Goal: Check status

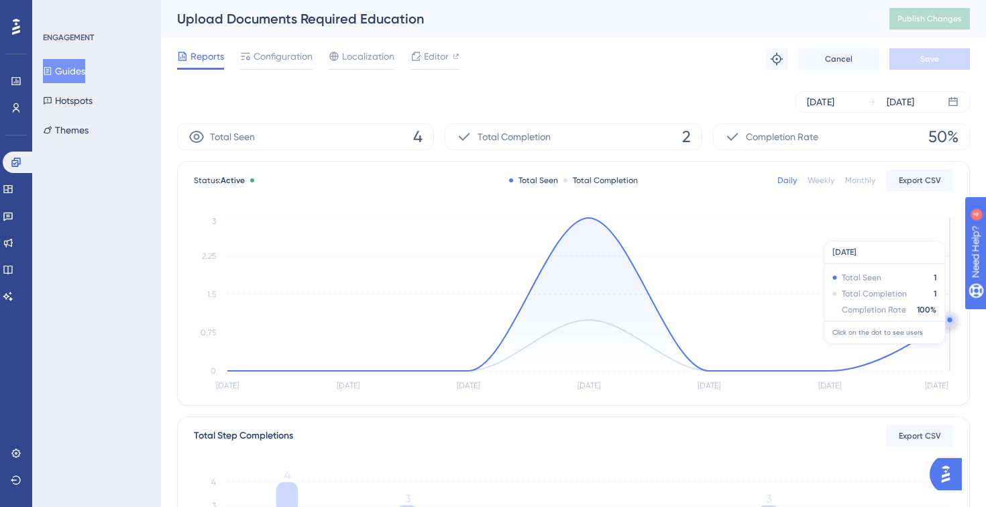
click at [933, 351] on icon at bounding box center [588, 294] width 723 height 153
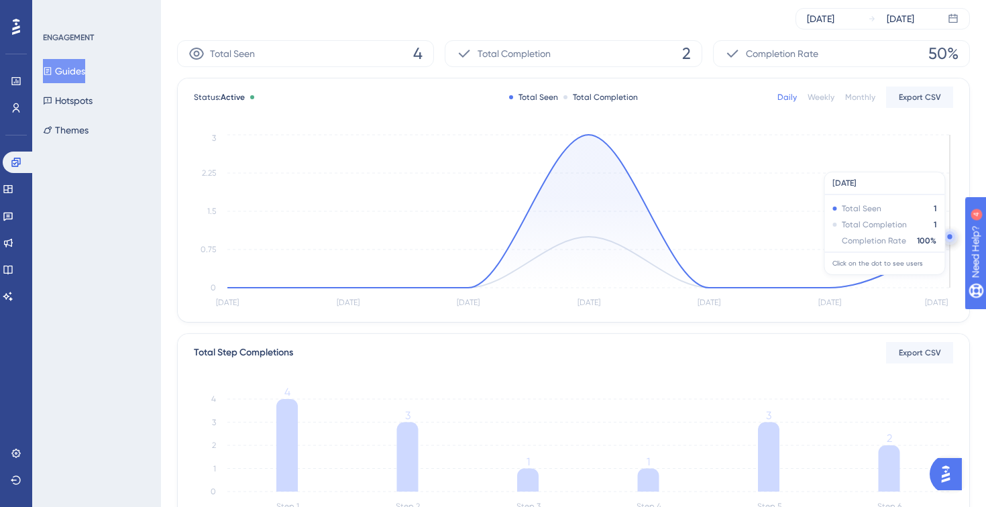
scroll to position [9, 0]
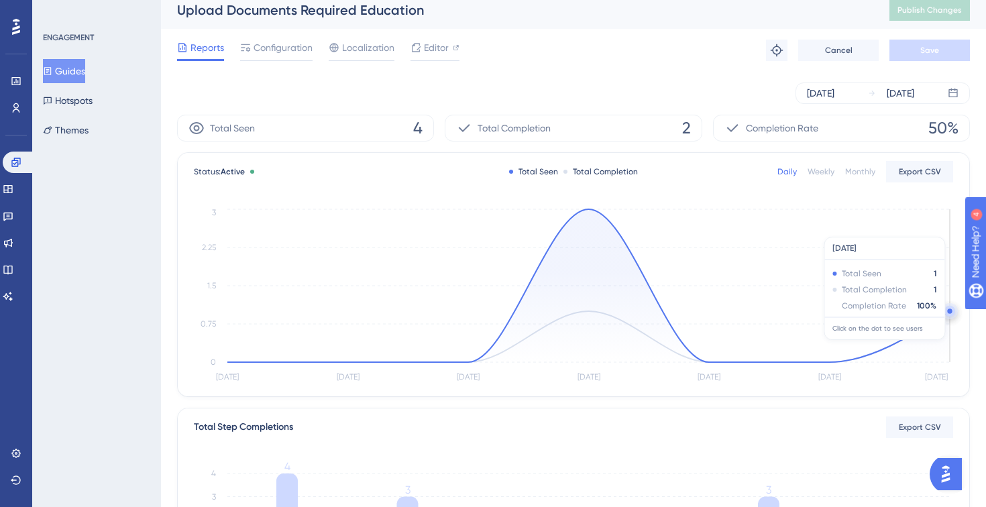
click at [947, 347] on icon at bounding box center [588, 285] width 723 height 153
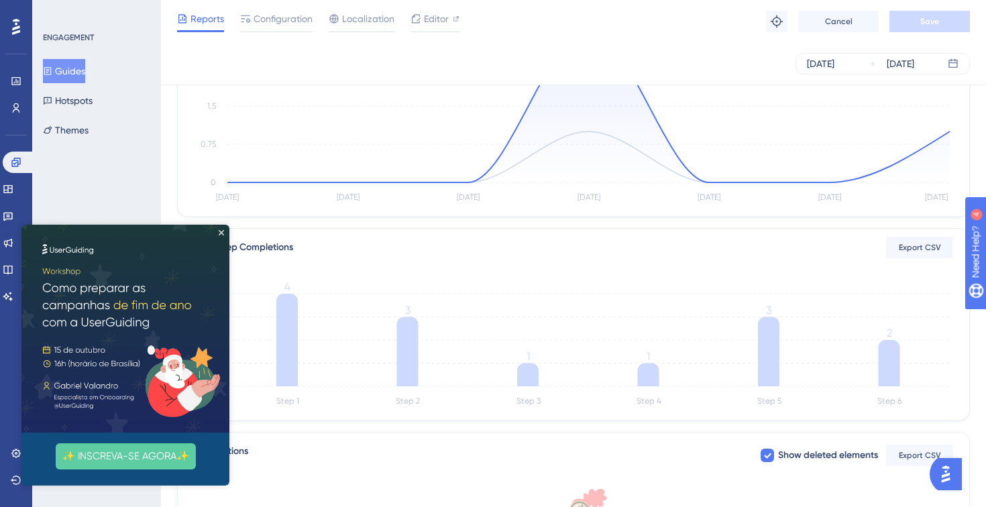
scroll to position [81, 0]
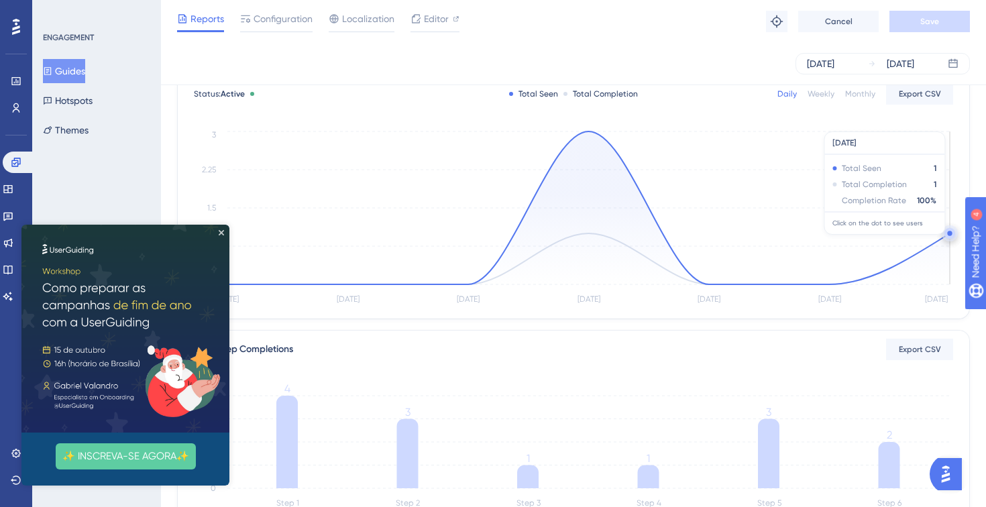
click at [934, 233] on icon "[DATE] Sep [DATE] Sep [DATE] Sep [DATE] 0 0.75 1.5 2.25 3" at bounding box center [573, 218] width 759 height 180
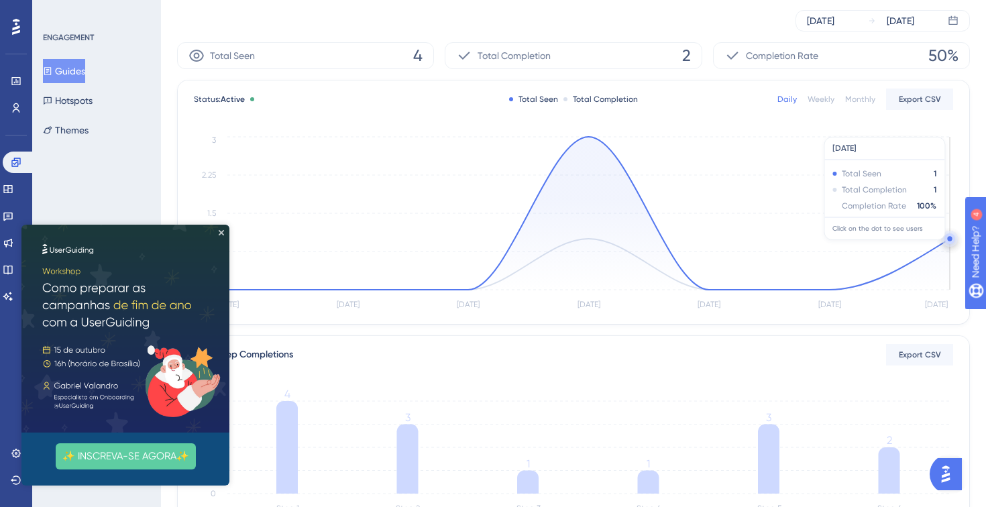
scroll to position [0, 0]
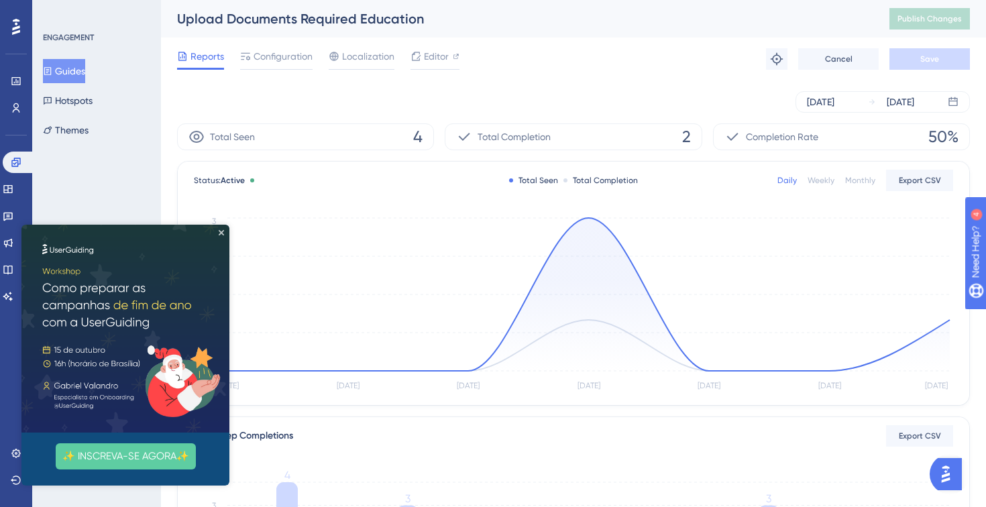
click at [818, 178] on div "Weekly" at bounding box center [821, 180] width 27 height 11
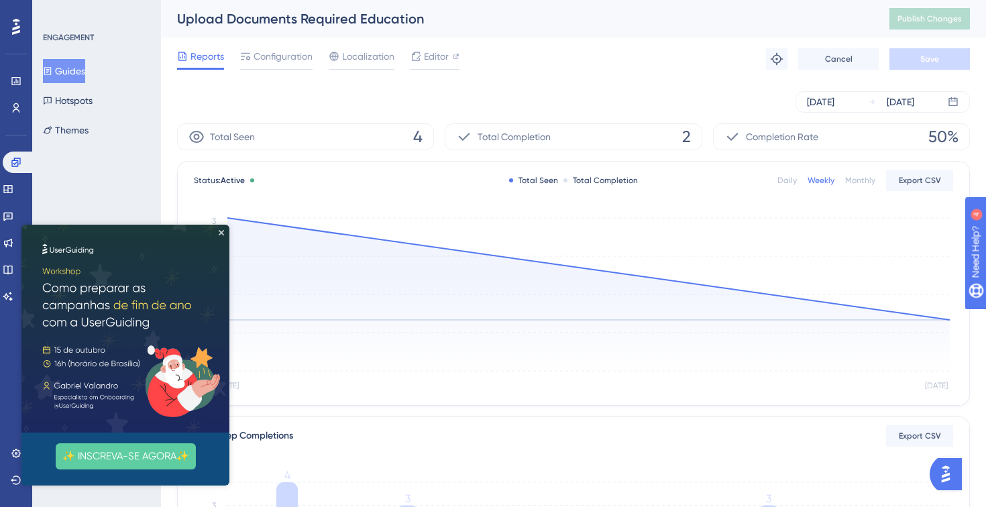
click at [791, 180] on div "Daily" at bounding box center [787, 180] width 19 height 11
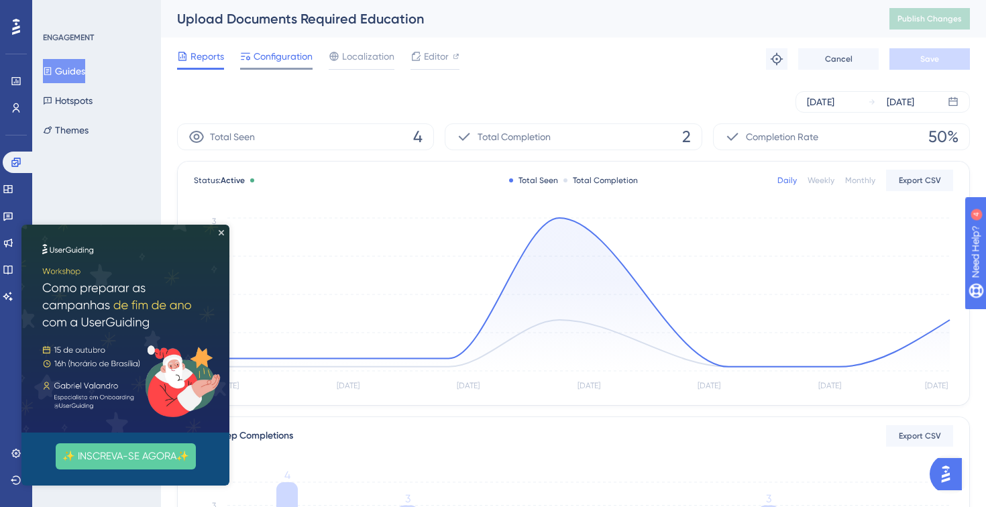
click at [282, 60] on span "Configuration" at bounding box center [283, 56] width 59 height 16
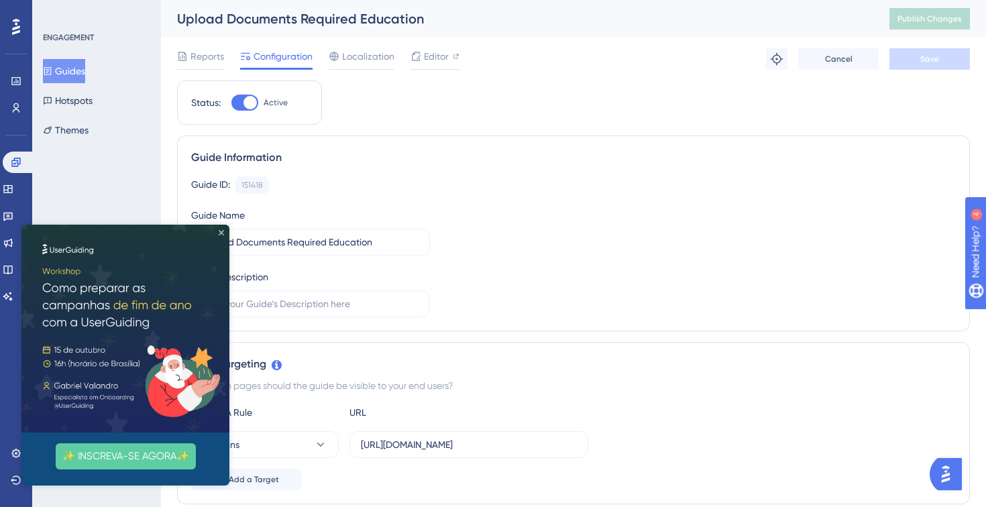
click at [223, 233] on icon "Close Preview" at bounding box center [221, 232] width 5 height 5
